Goal: Information Seeking & Learning: Learn about a topic

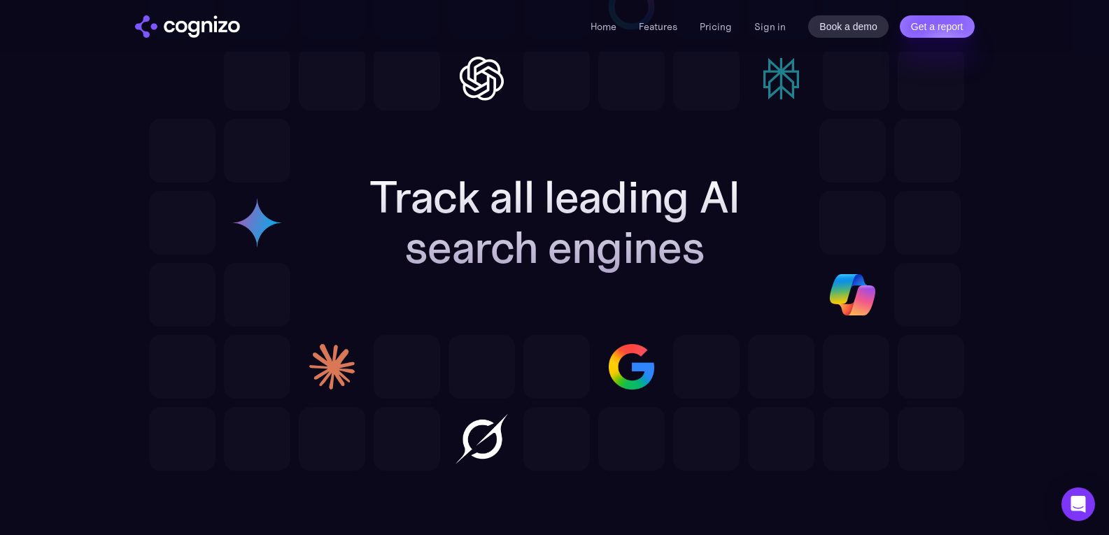
scroll to position [4409, 0]
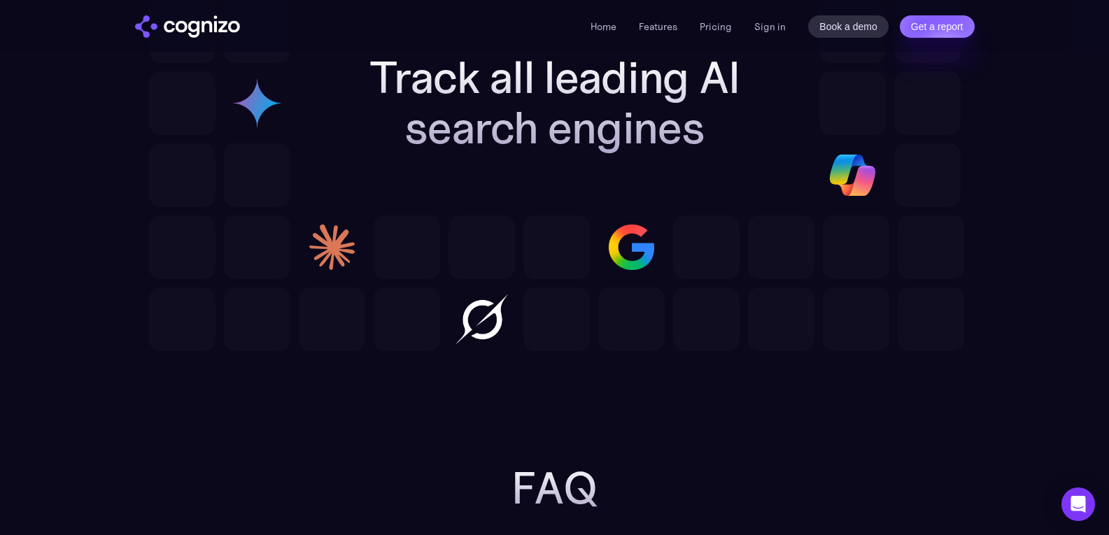
scroll to position [4479, 0]
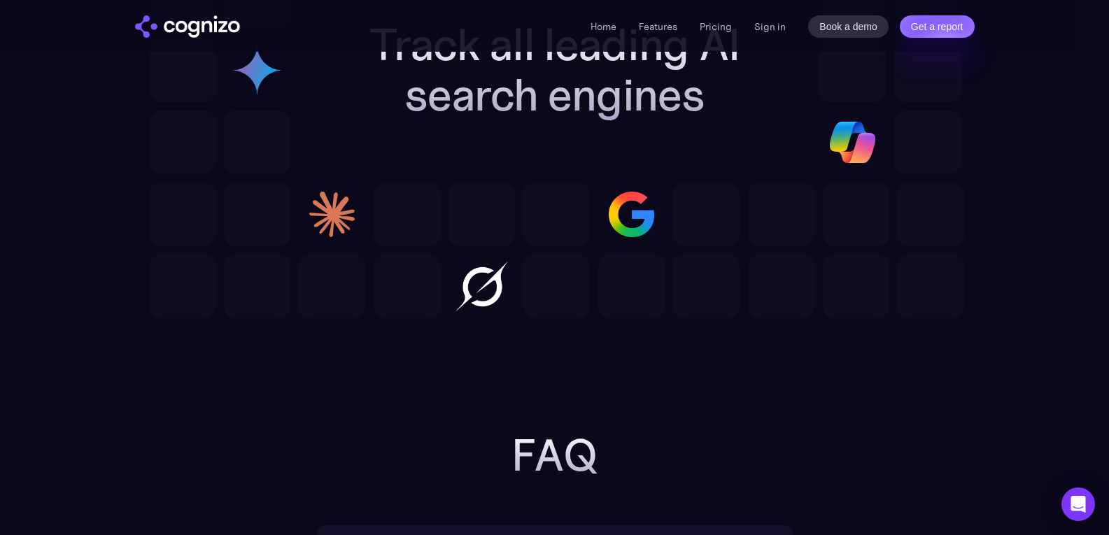
drag, startPoint x: 368, startPoint y: 294, endPoint x: 457, endPoint y: 296, distance: 88.9
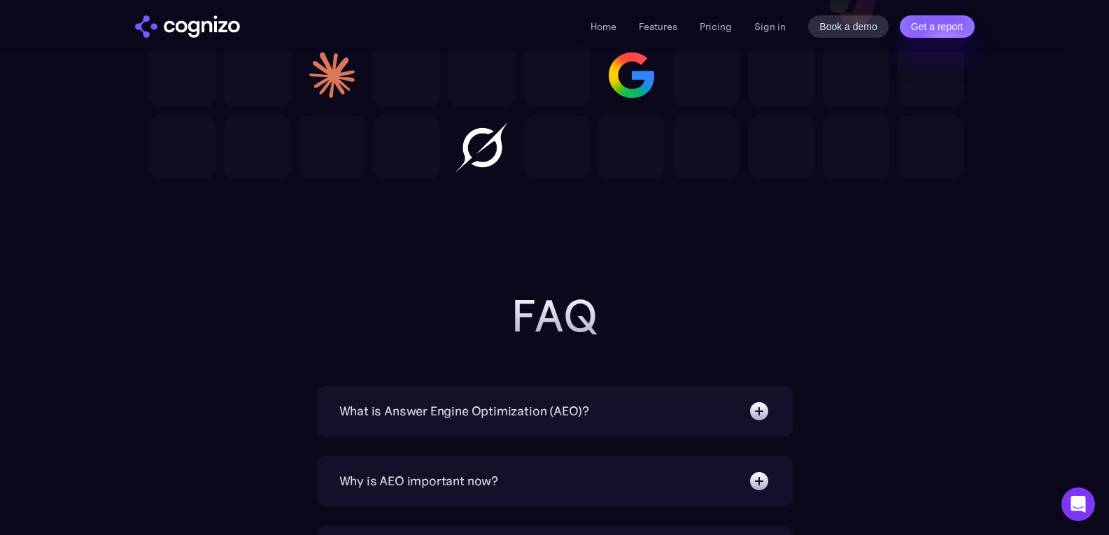
scroll to position [4619, 0]
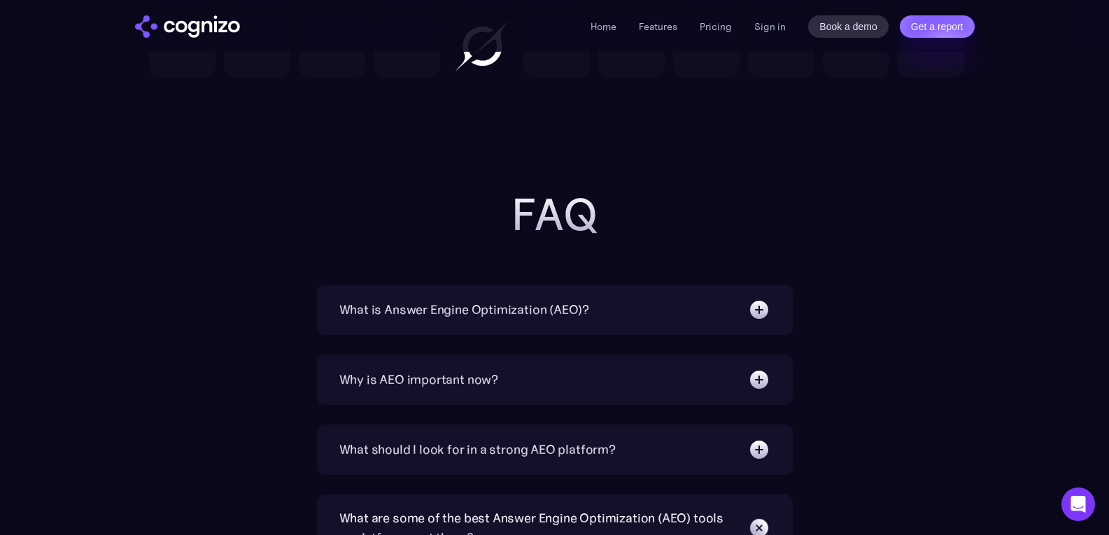
scroll to position [4688, 0]
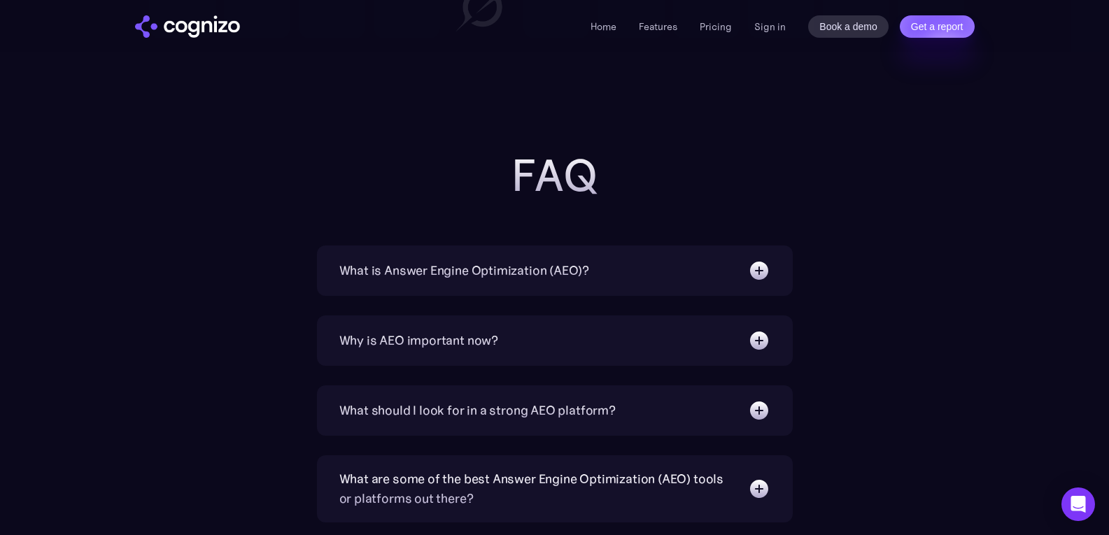
scroll to position [4828, 0]
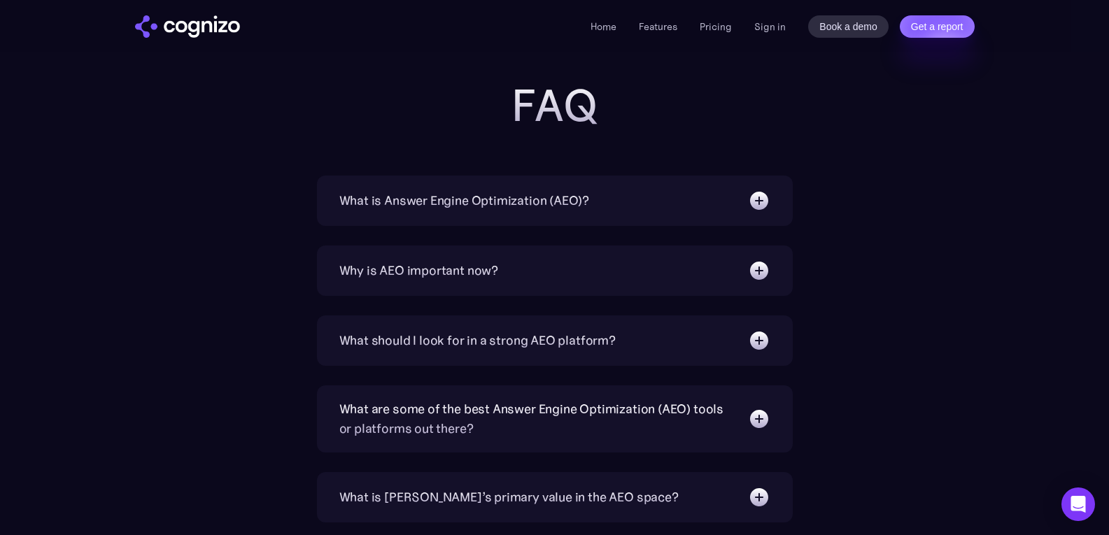
drag, startPoint x: 387, startPoint y: 153, endPoint x: 437, endPoint y: 151, distance: 49.7
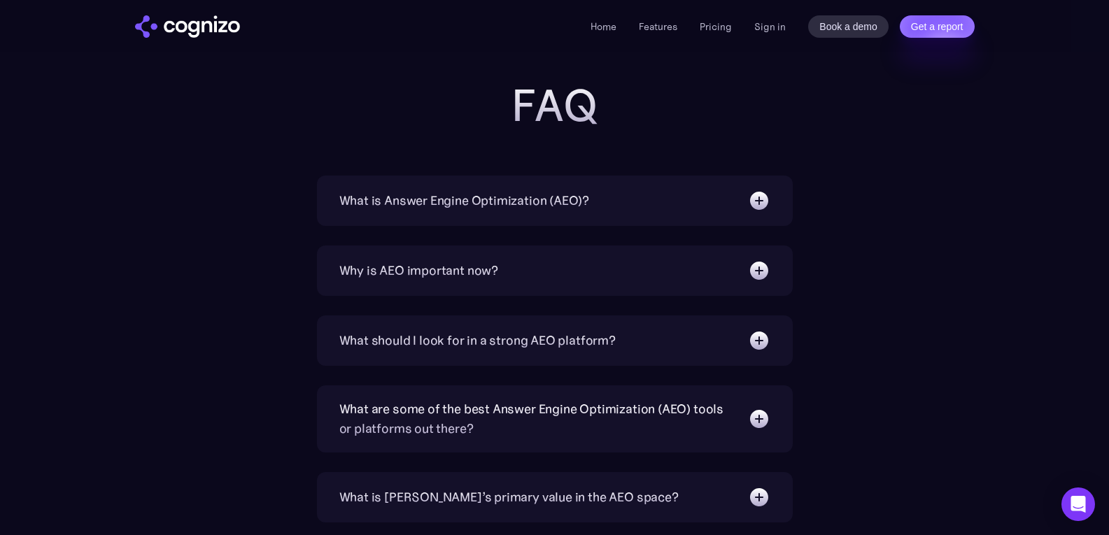
drag, startPoint x: 378, startPoint y: 156, endPoint x: 420, endPoint y: 155, distance: 42.0
drag, startPoint x: 596, startPoint y: 154, endPoint x: 608, endPoint y: 155, distance: 12.6
drag, startPoint x: 339, startPoint y: 174, endPoint x: 415, endPoint y: 171, distance: 76.3
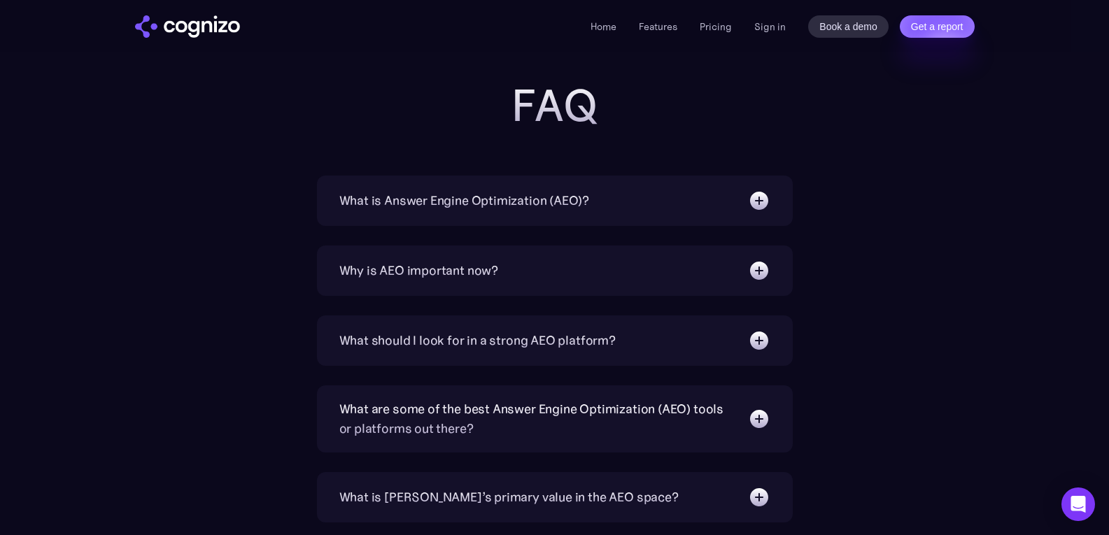
drag, startPoint x: 464, startPoint y: 171, endPoint x: 504, endPoint y: 173, distance: 39.9
drag, startPoint x: 528, startPoint y: 173, endPoint x: 656, endPoint y: 174, distance: 128.1
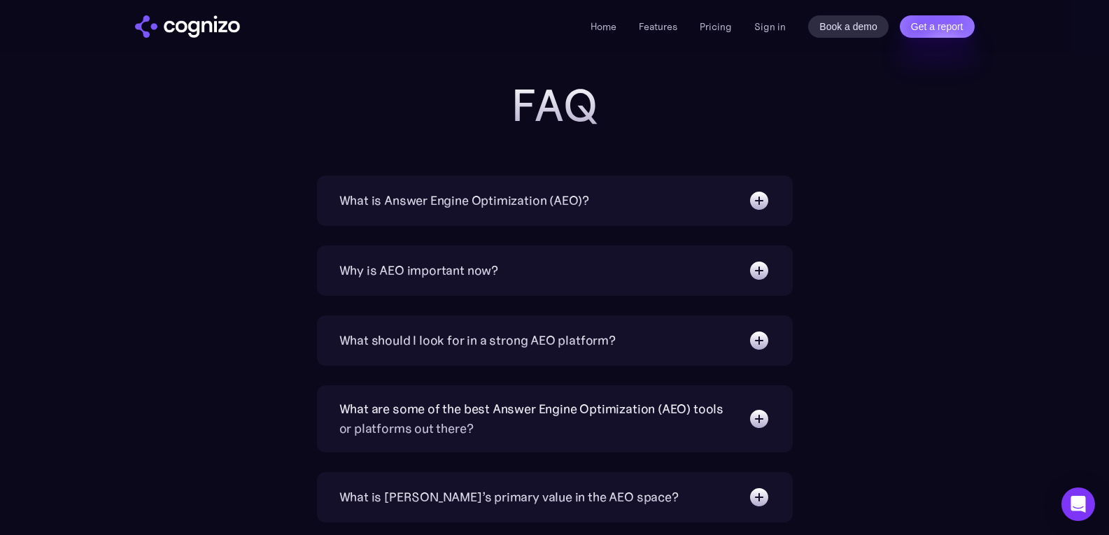
drag, startPoint x: 469, startPoint y: 171, endPoint x: 545, endPoint y: 171, distance: 76.3
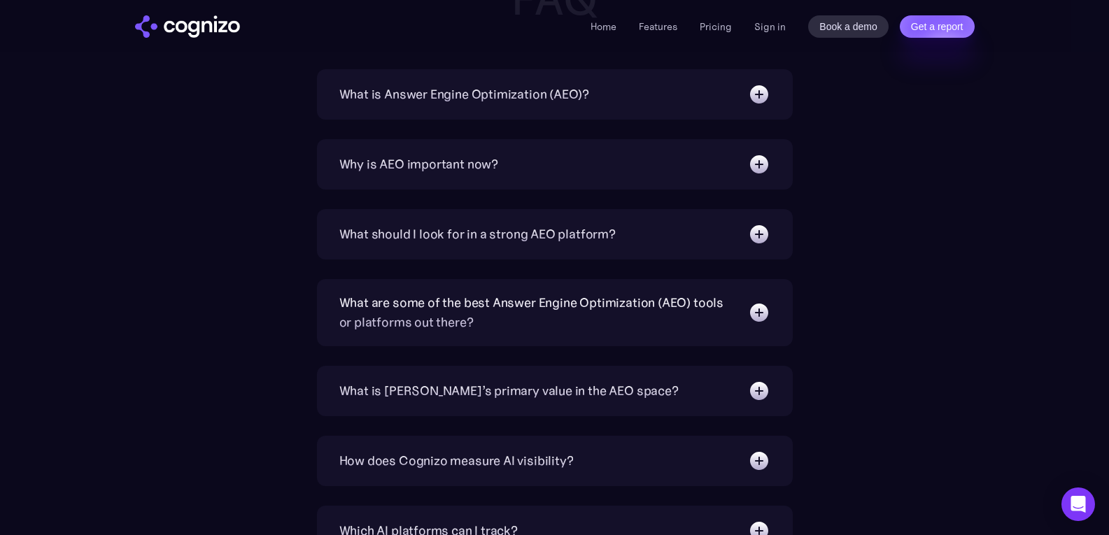
scroll to position [4968, 0]
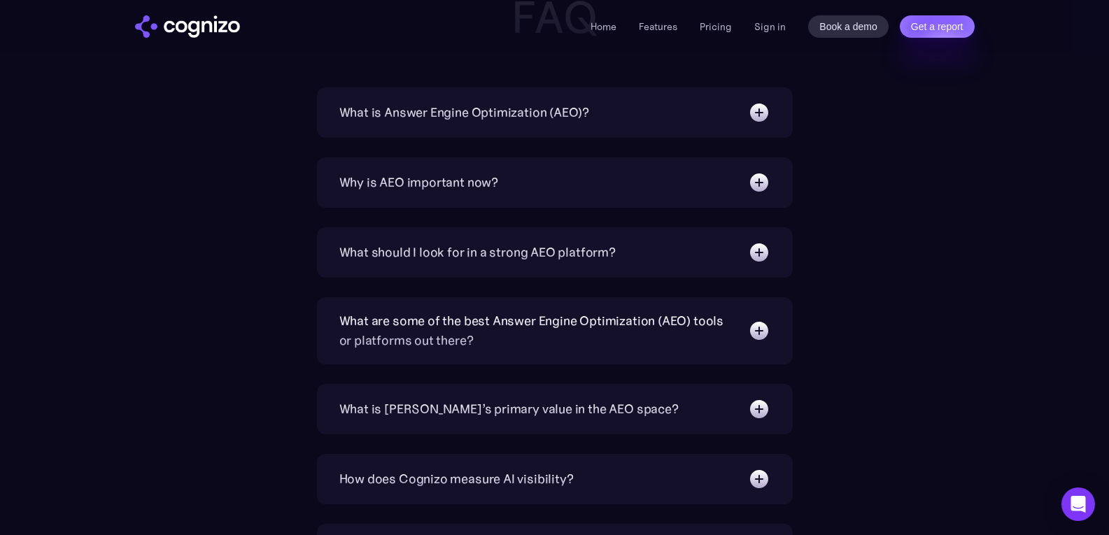
scroll to position [5038, 0]
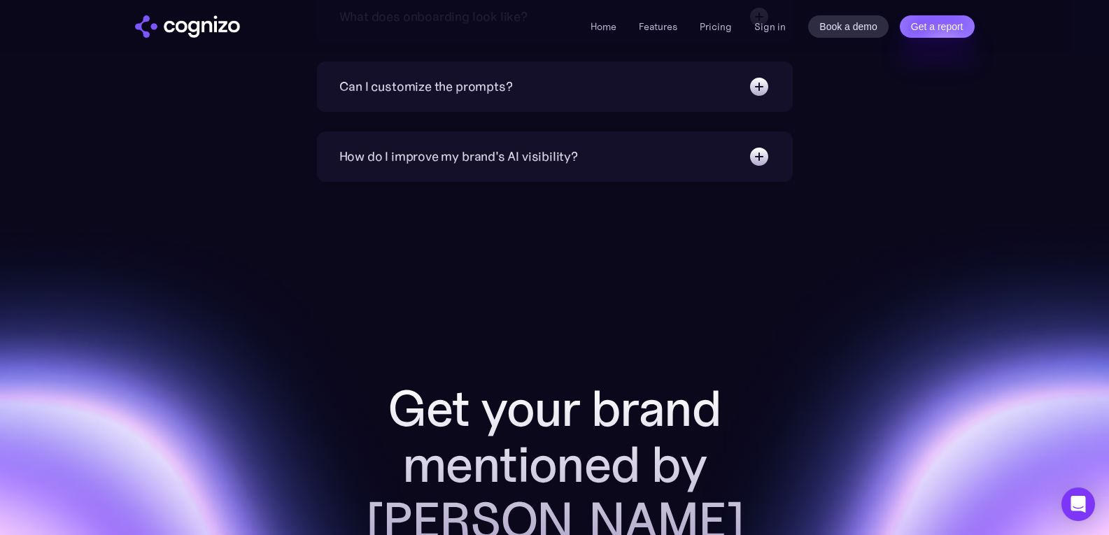
scroll to position [5588, 0]
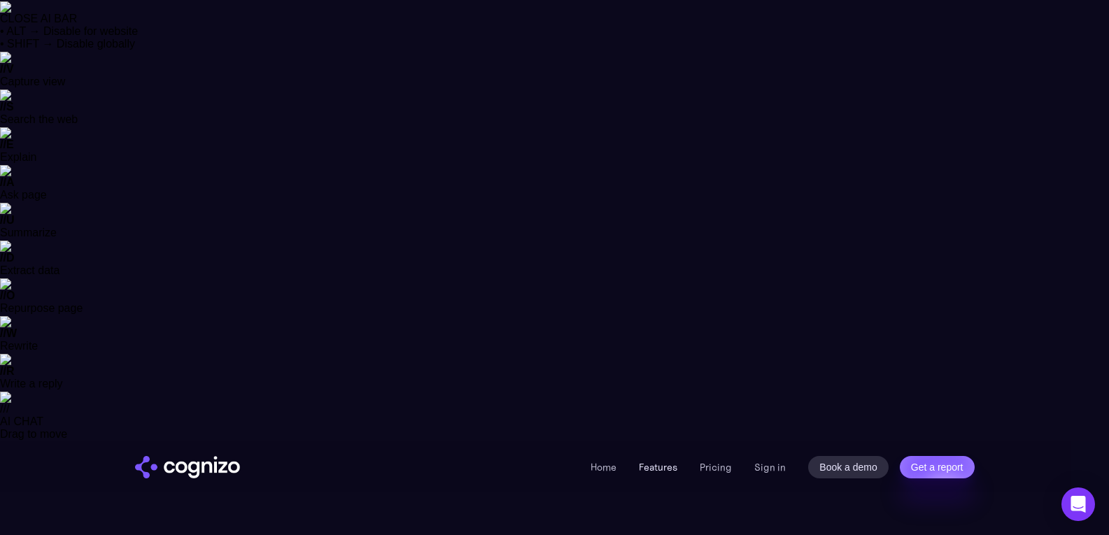
click at [663, 461] on link "Features" at bounding box center [658, 467] width 38 height 13
click at [202, 456] on img "home" at bounding box center [187, 467] width 105 height 22
